Goal: Information Seeking & Learning: Learn about a topic

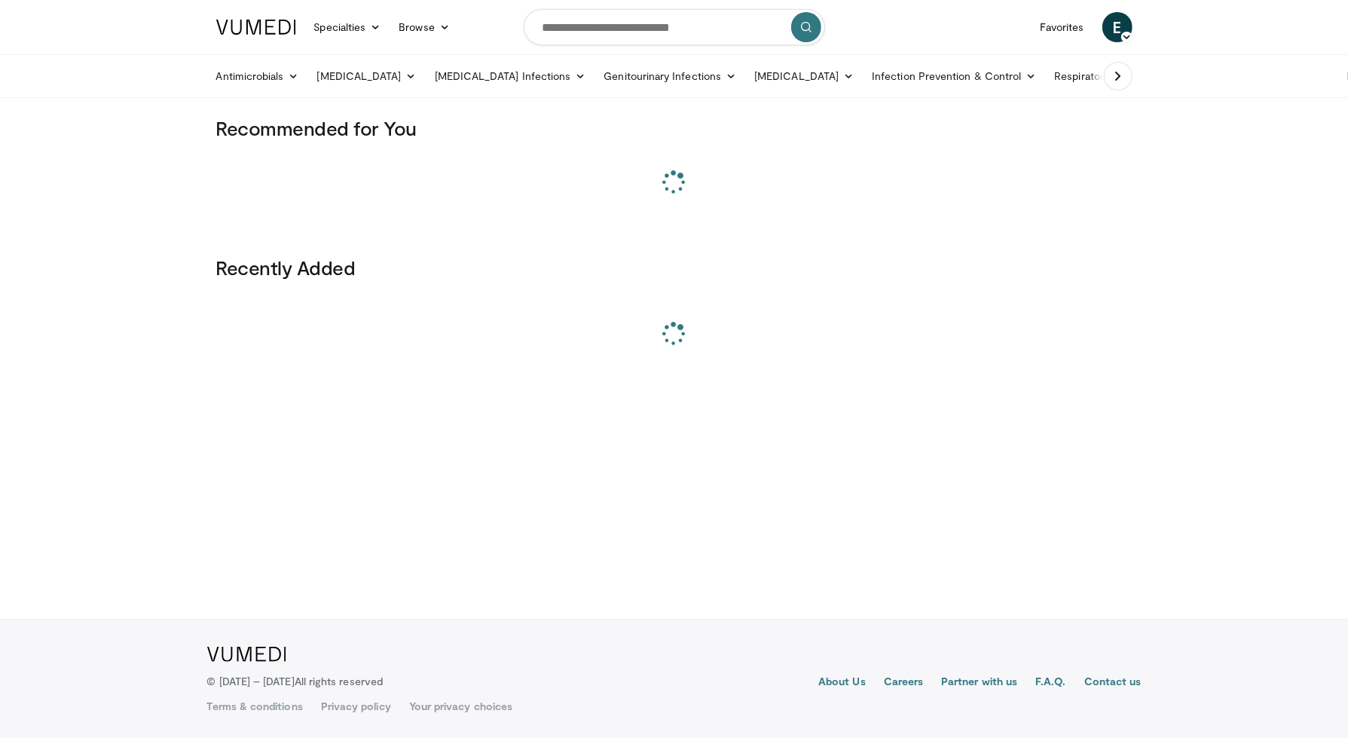
click at [1092, 35] on div "Favorites E Ellie Lucas Add a Video Messages Thumbs Up Manage Content Settings …" at bounding box center [1086, 27] width 111 height 42
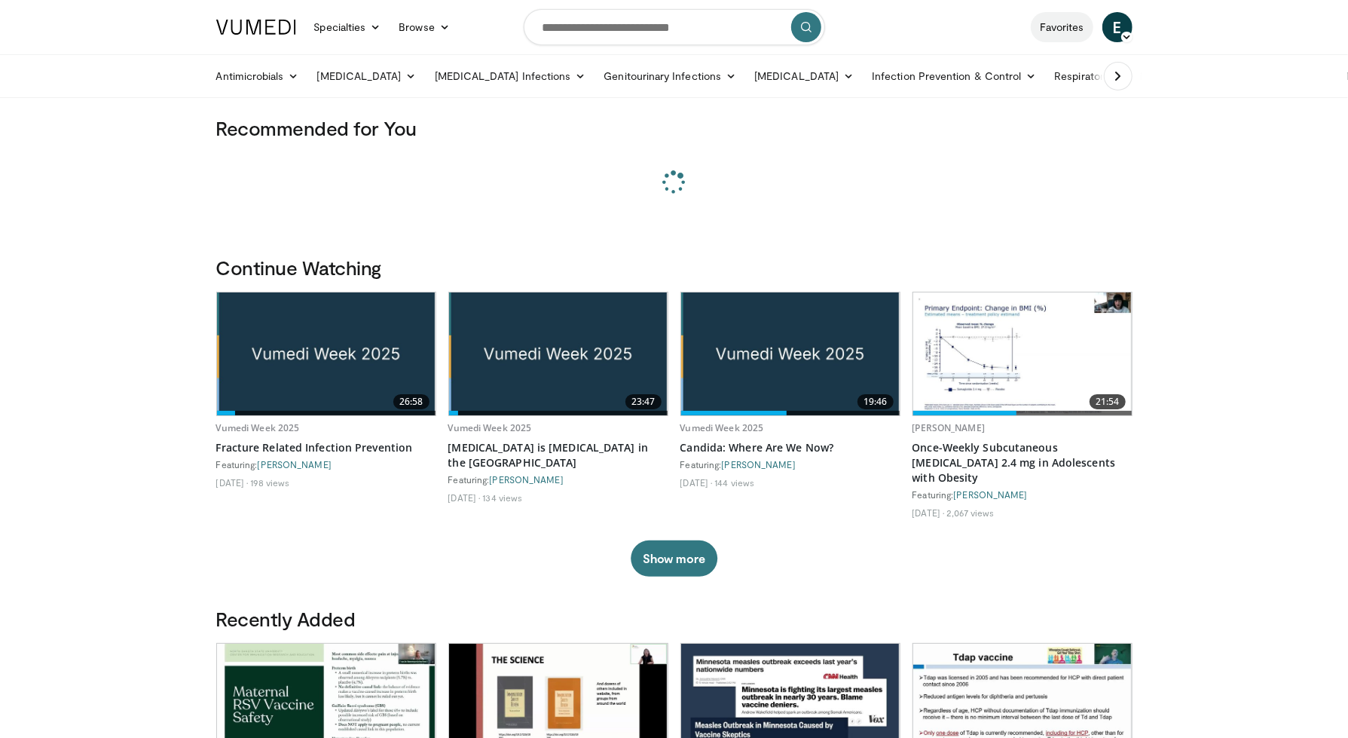
click at [1071, 35] on link "Favorites" at bounding box center [1062, 27] width 63 height 30
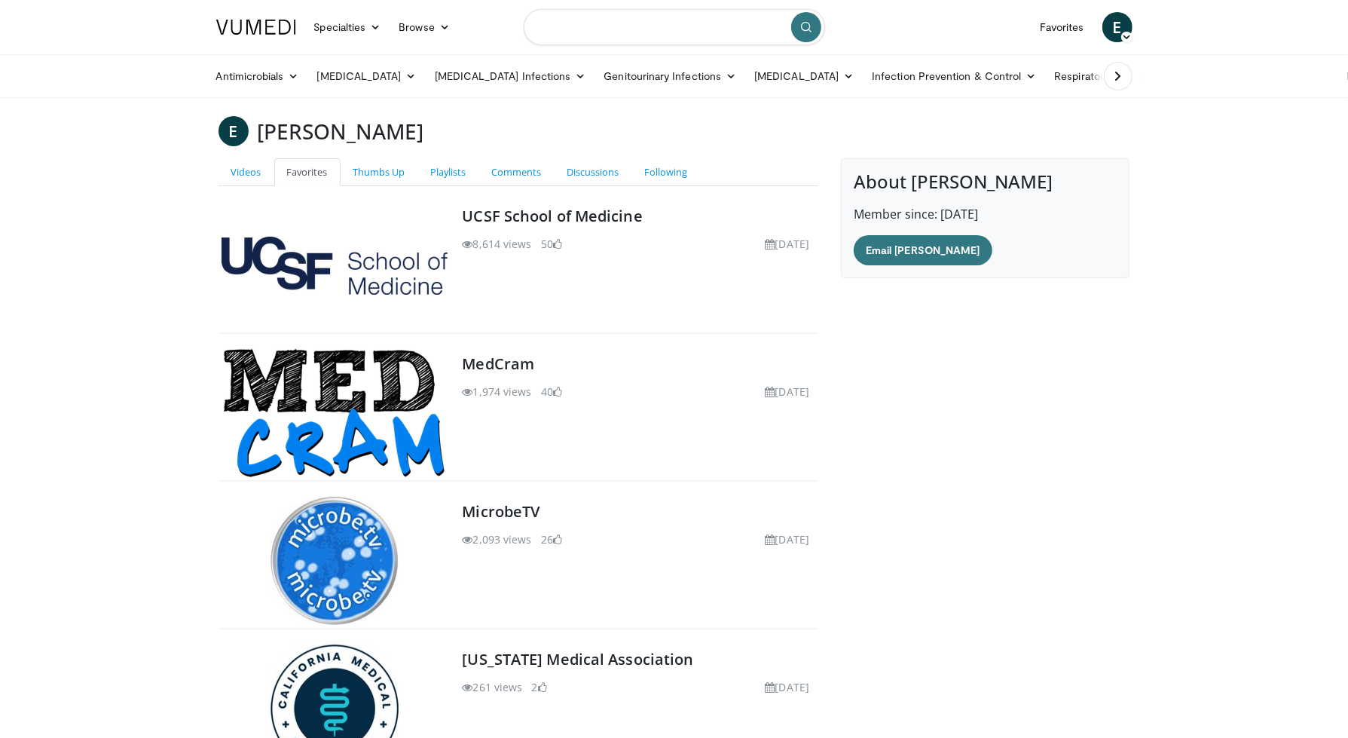
click at [659, 29] on input "Search topics, interventions" at bounding box center [674, 27] width 301 height 36
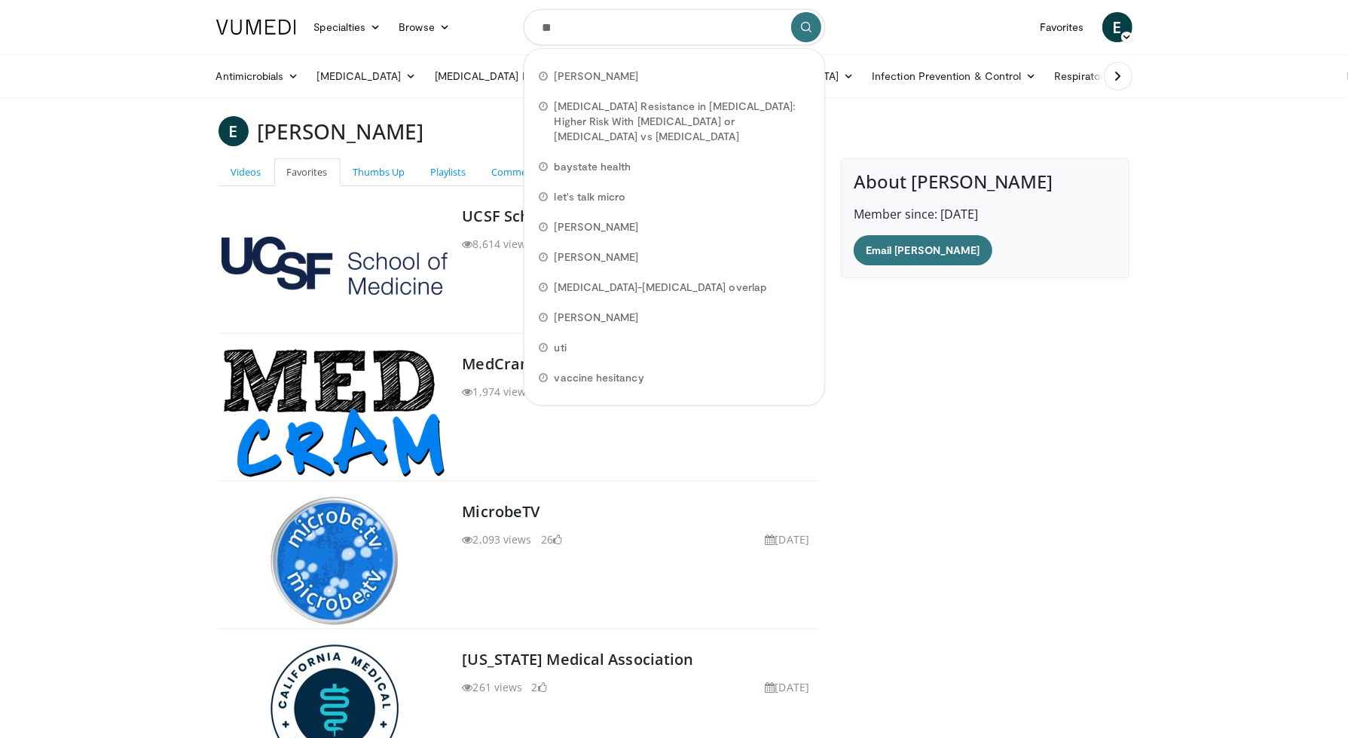
type input "*"
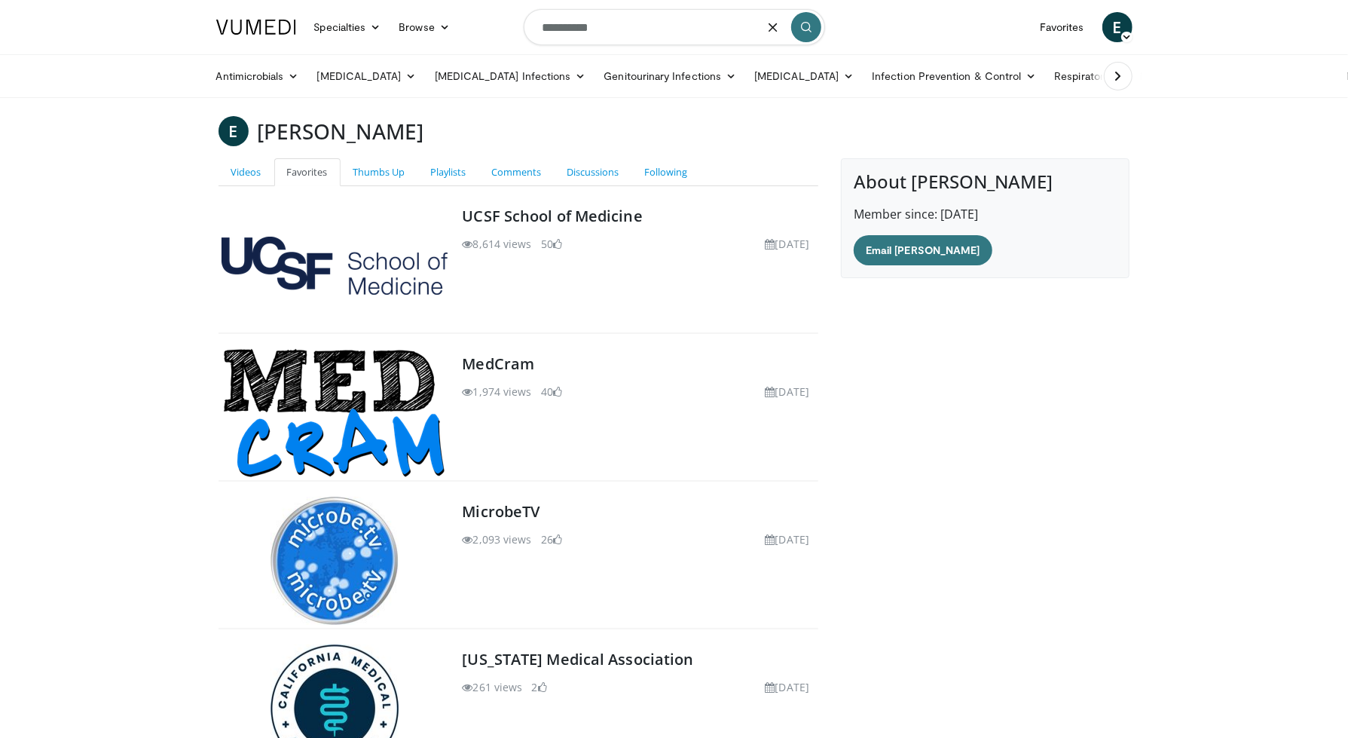
type input "**********"
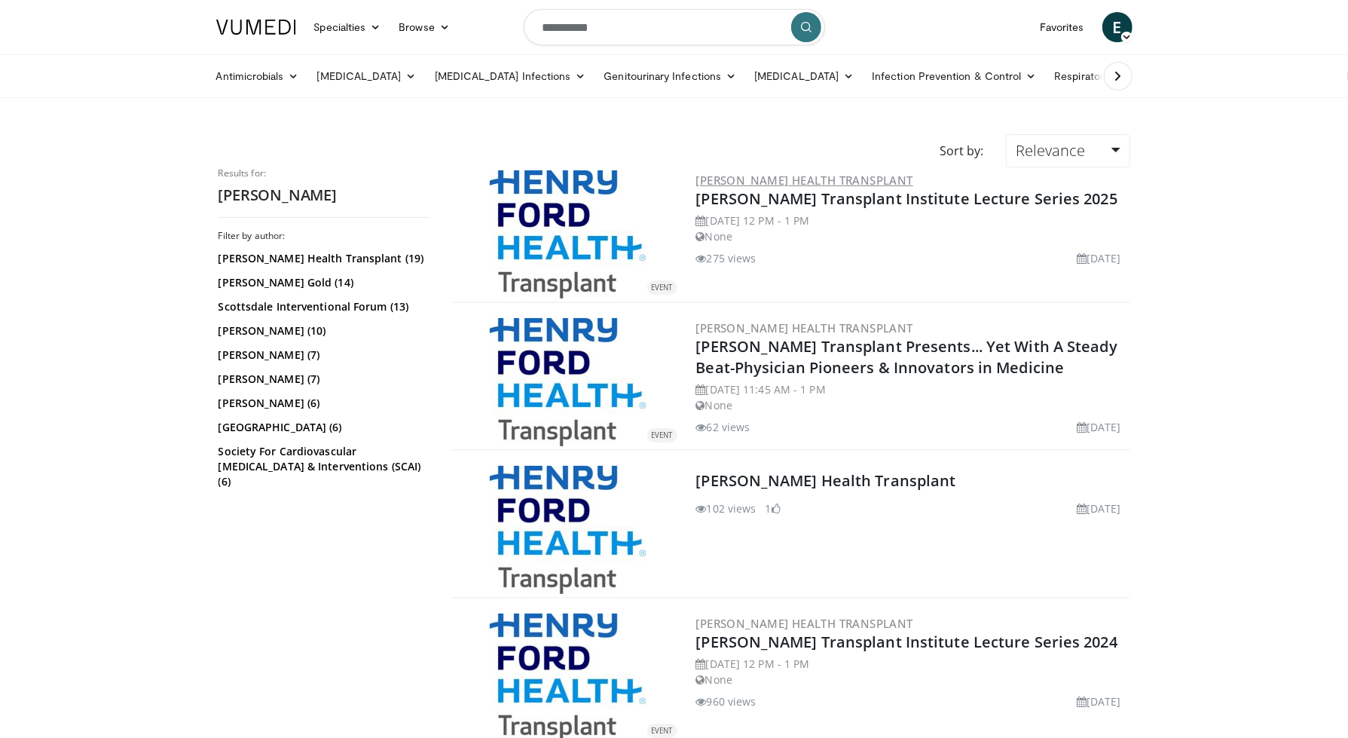
click at [785, 177] on link "Henry Ford Health Transplant" at bounding box center [804, 180] width 217 height 15
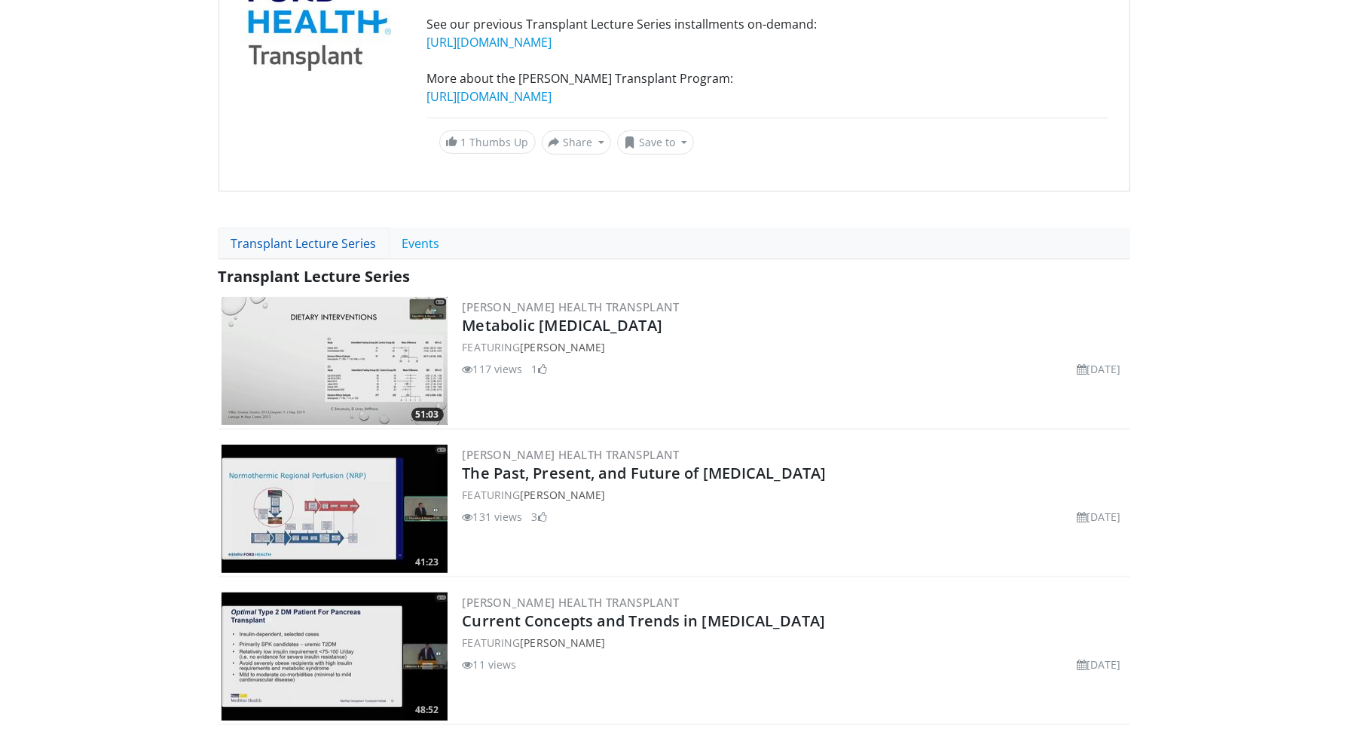
scroll to position [241, 0]
